Goal: Information Seeking & Learning: Learn about a topic

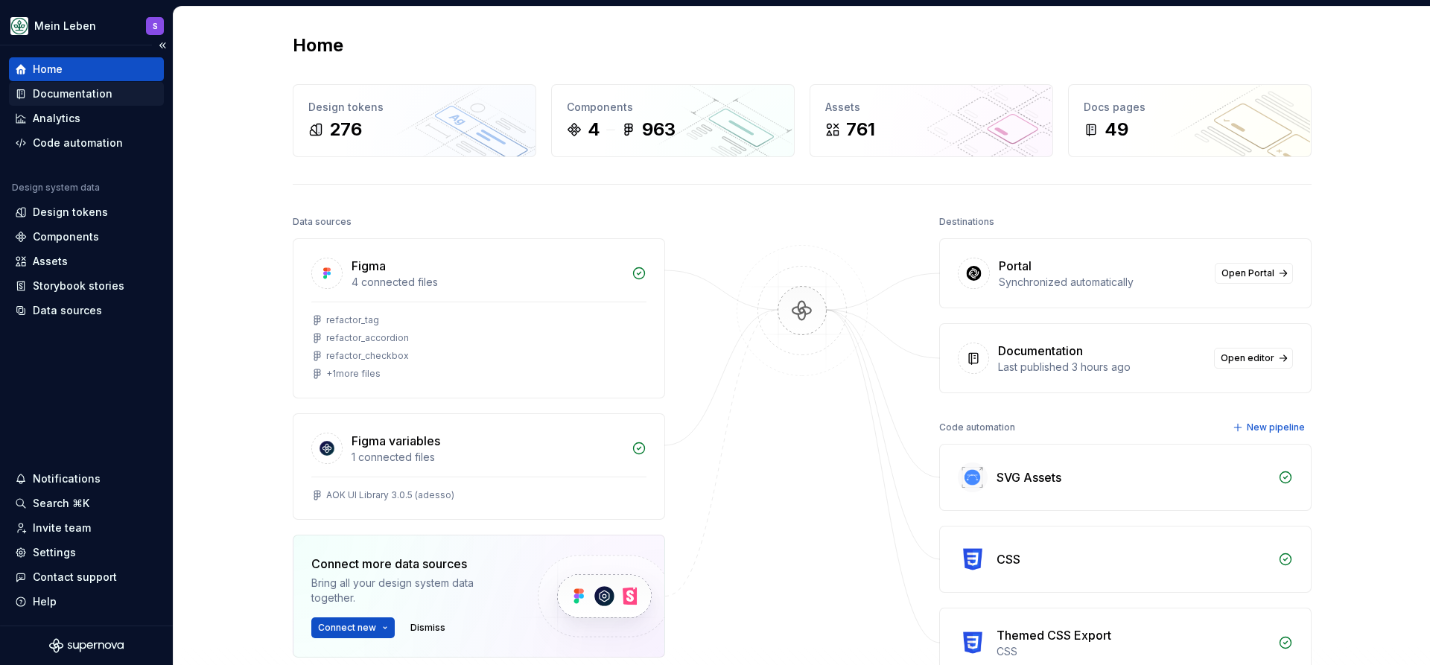
click at [98, 94] on div "Documentation" at bounding box center [73, 93] width 80 height 15
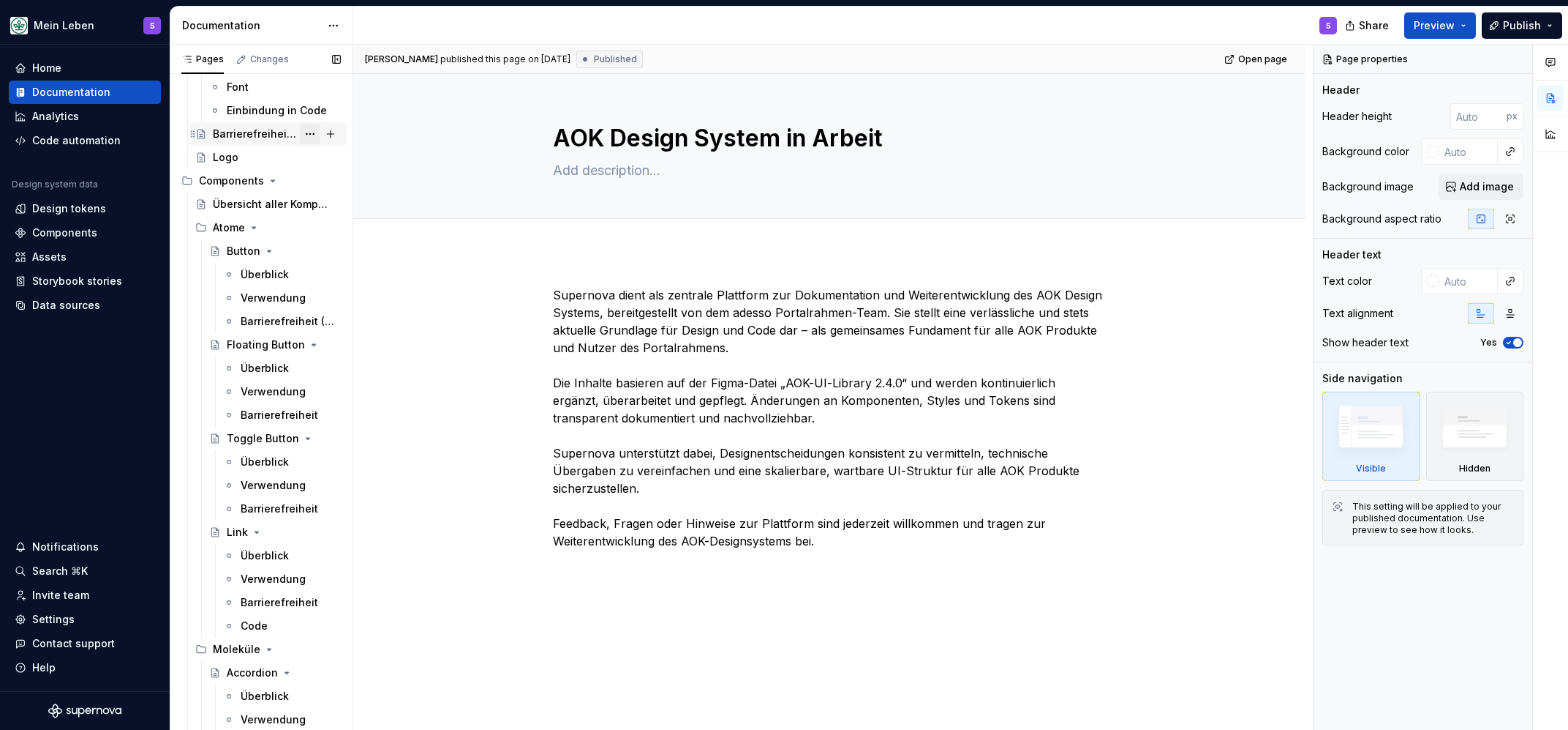
scroll to position [318, 0]
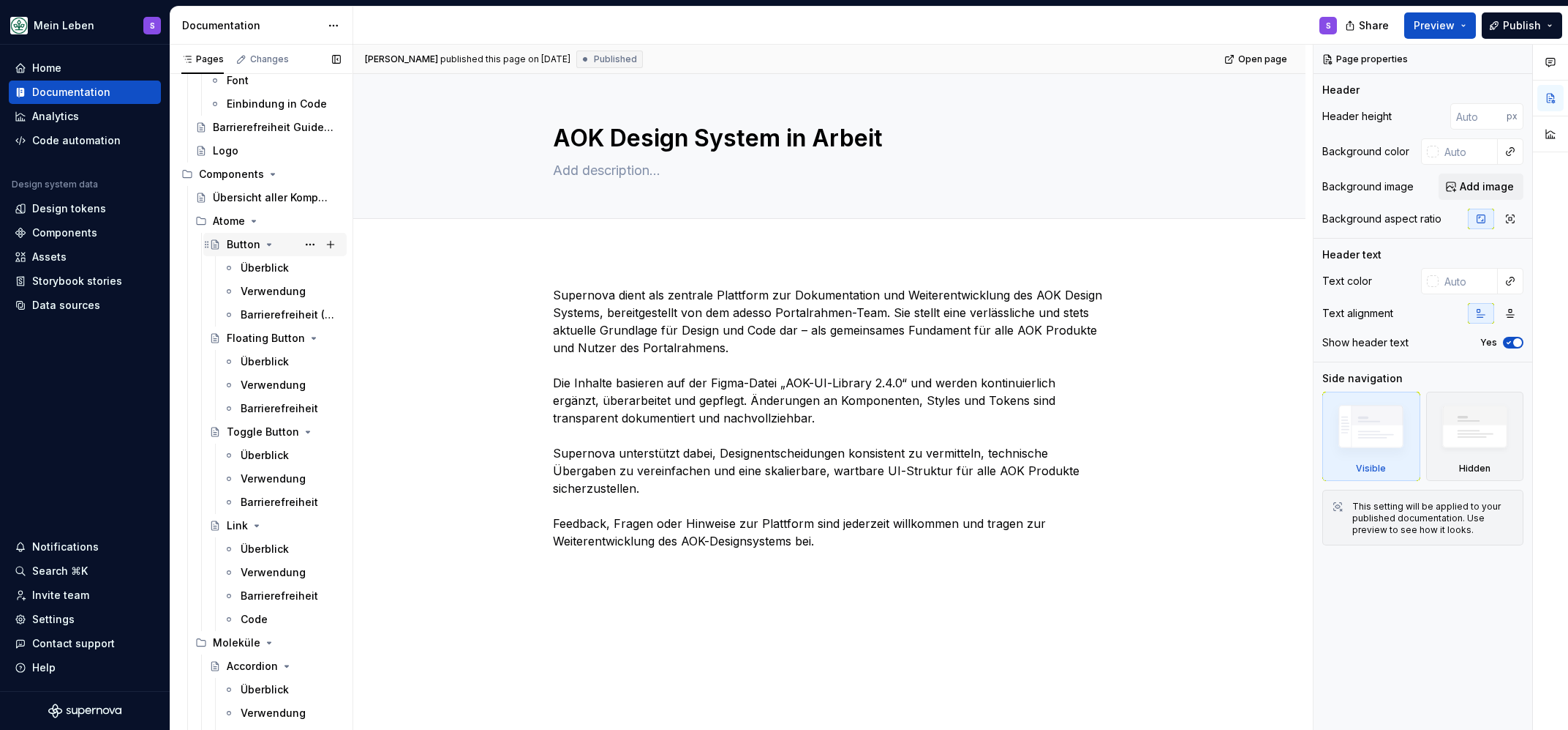
click at [244, 239] on div "Button" at bounding box center [243, 244] width 33 height 15
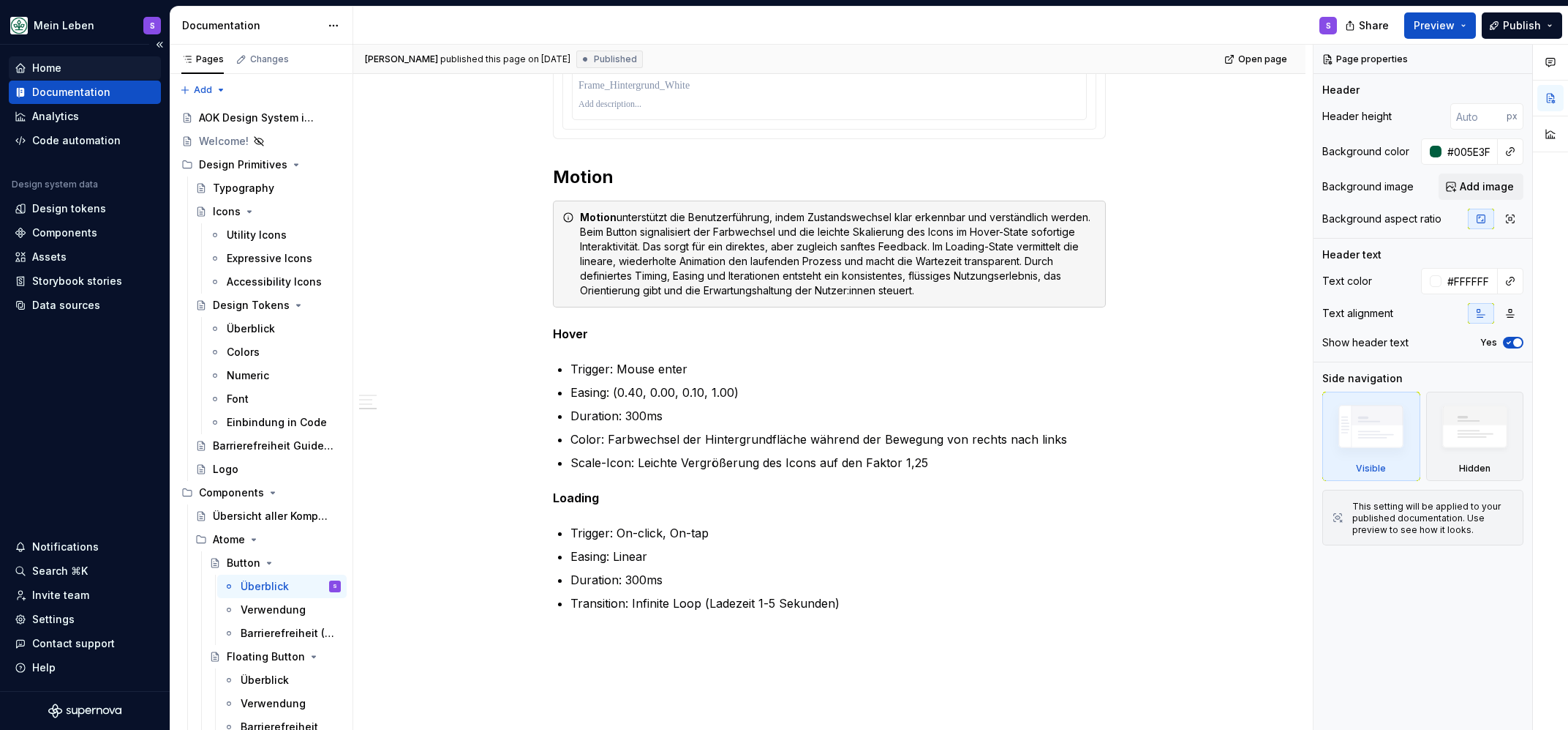
type textarea "*"
click at [49, 68] on div "Home" at bounding box center [47, 68] width 29 height 15
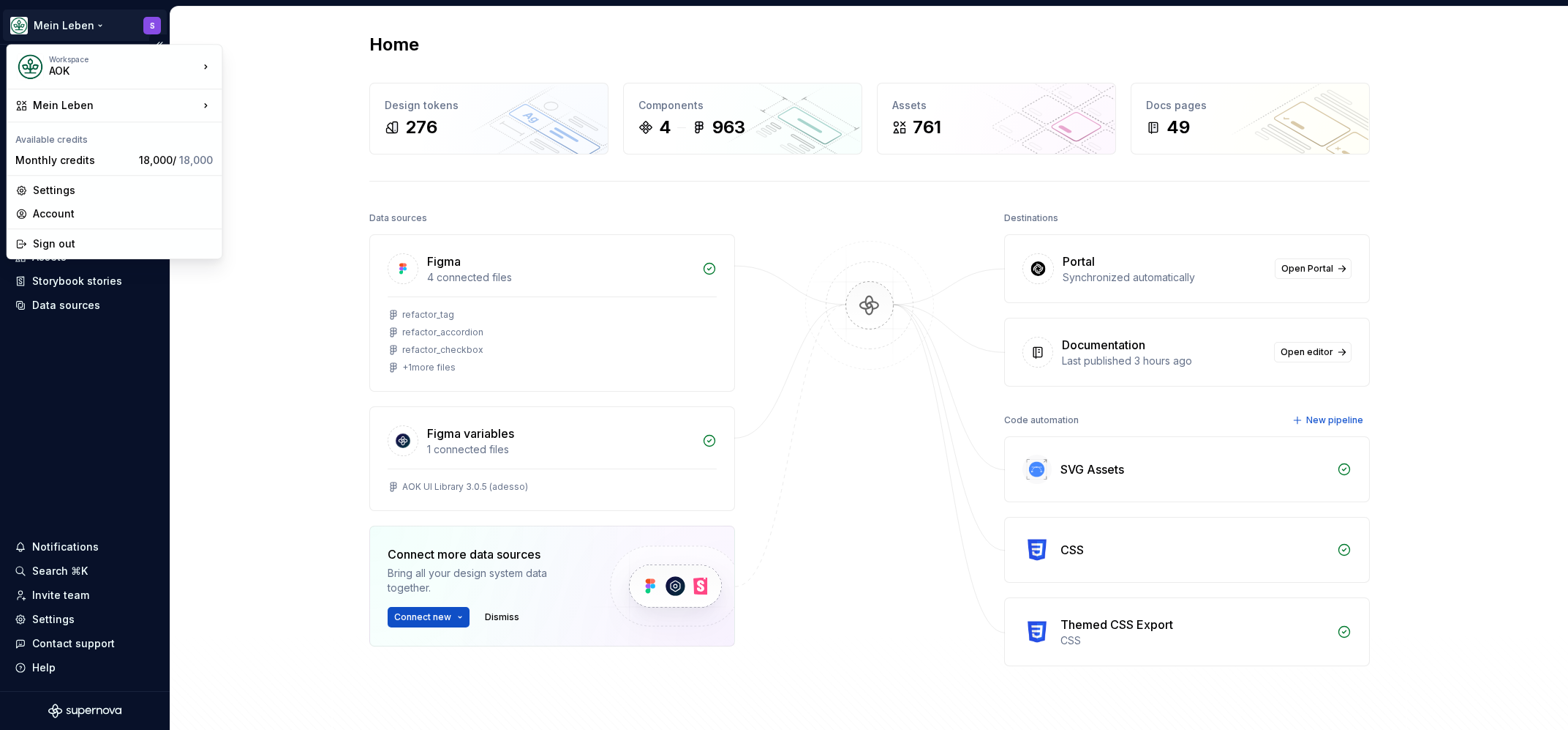
click at [70, 23] on html "Mein Leben S Home Documentation Analytics Code automation Design system data De…" at bounding box center [784, 365] width 1568 height 730
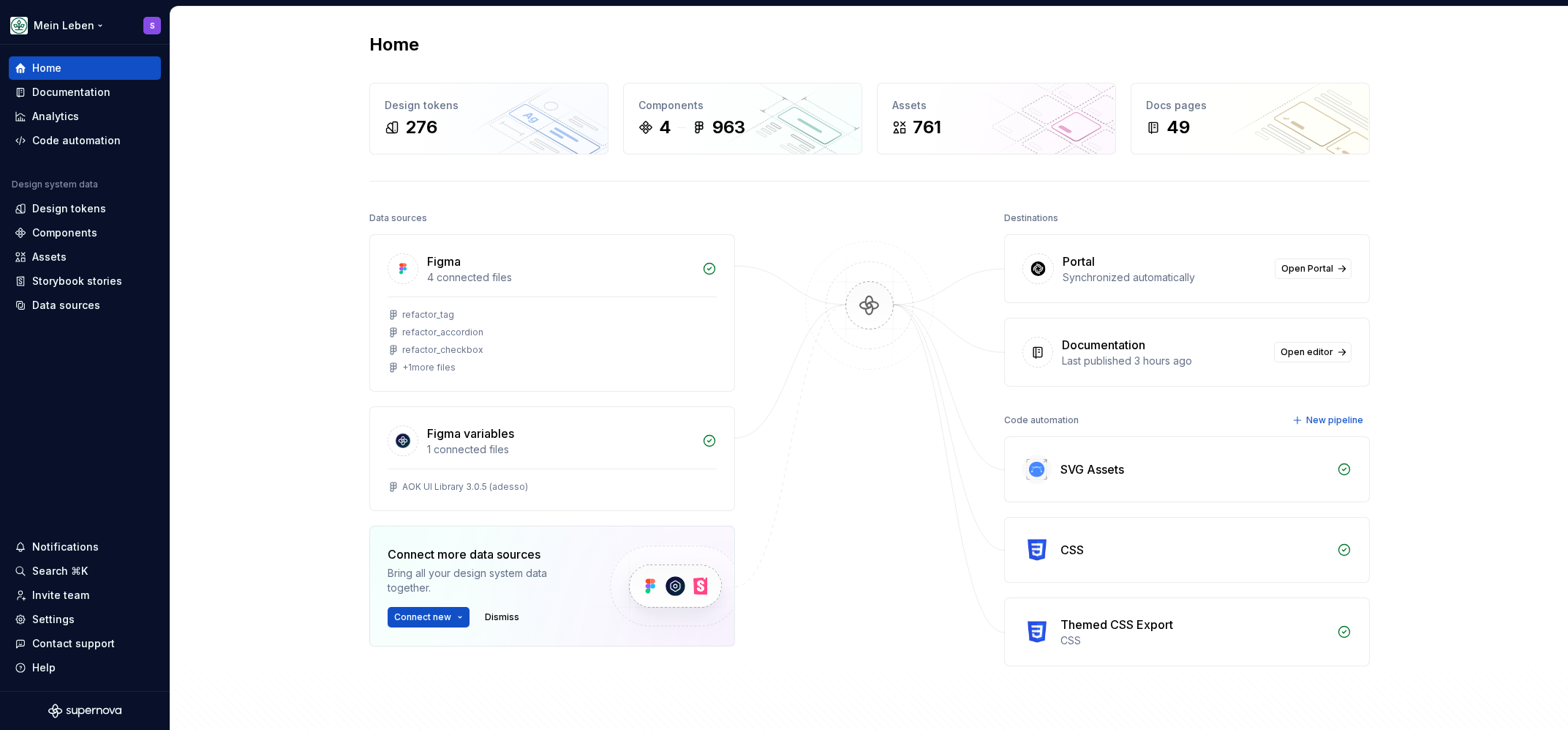
click at [71, 22] on html "Mein Leben S Home Documentation Analytics Code automation Design system data De…" at bounding box center [784, 365] width 1568 height 730
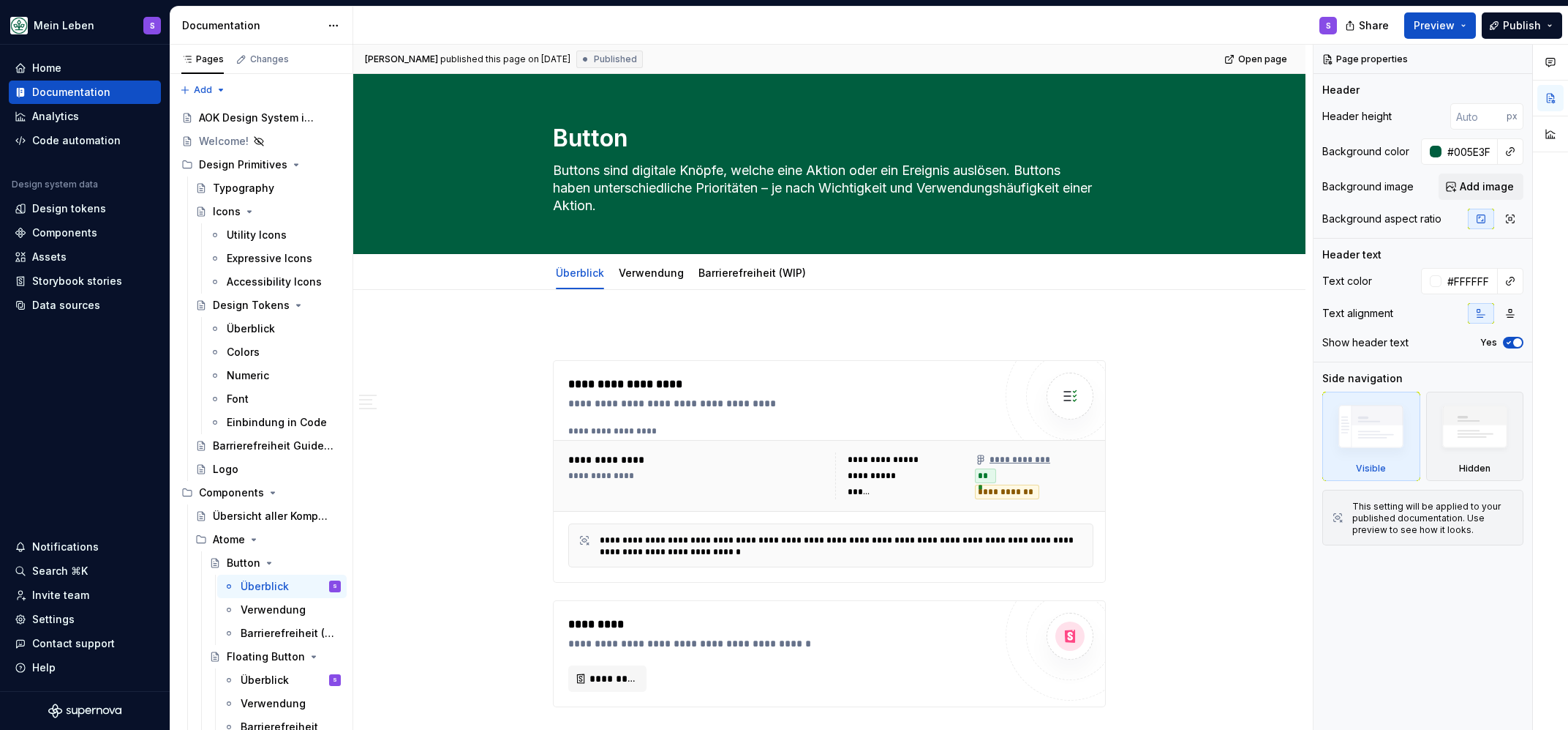
type textarea "*"
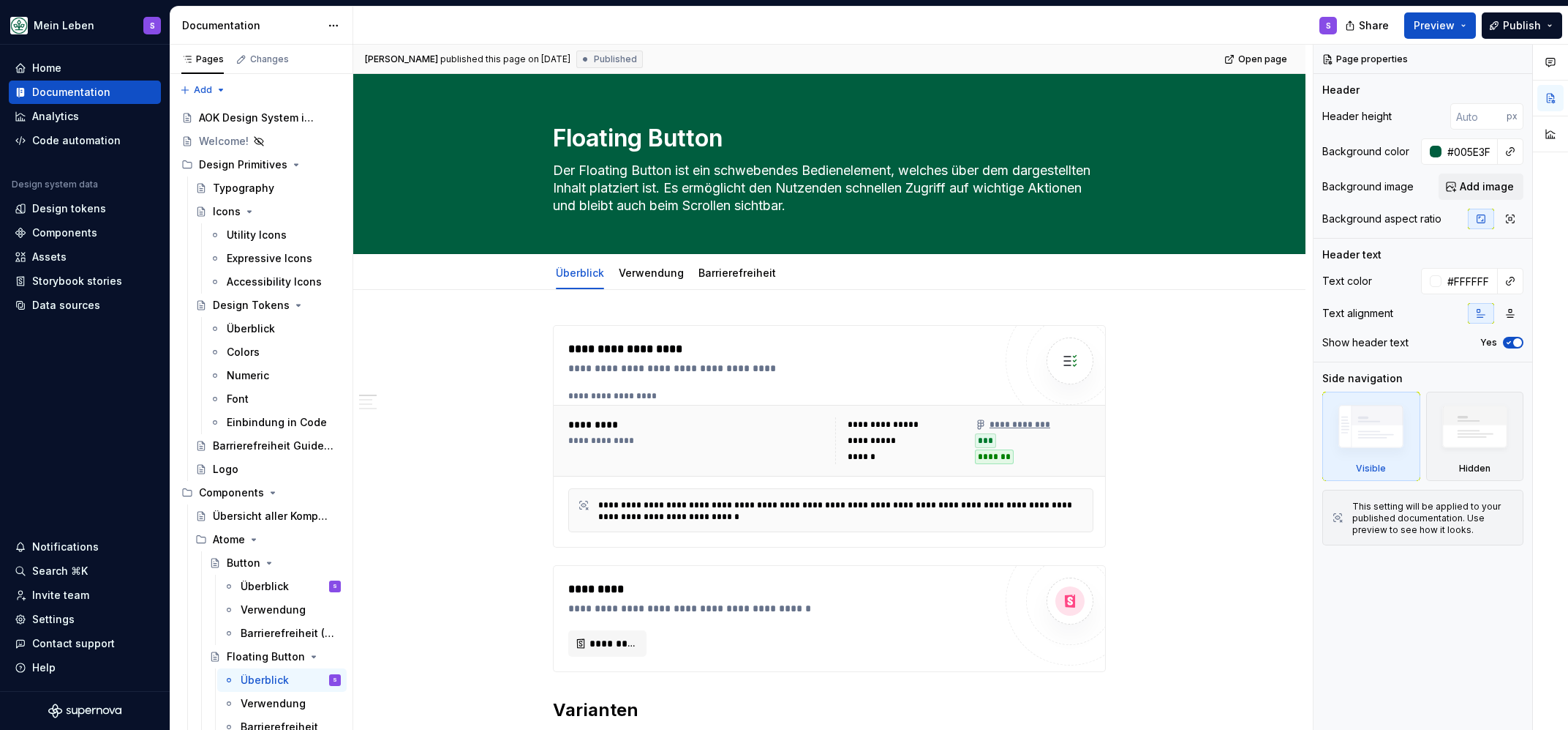
type textarea "*"
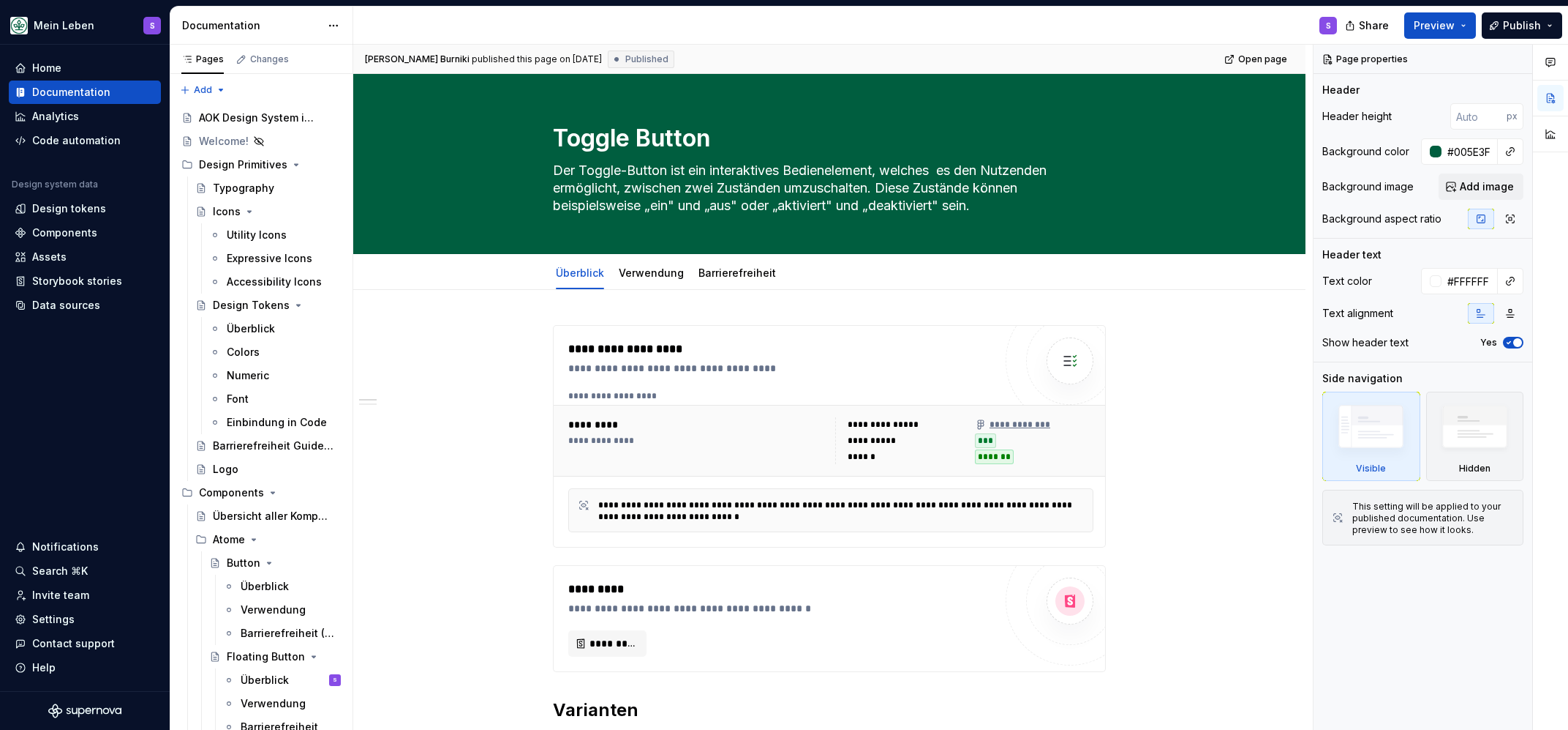
type textarea "*"
